Goal: Use online tool/utility: Utilize a website feature to perform a specific function

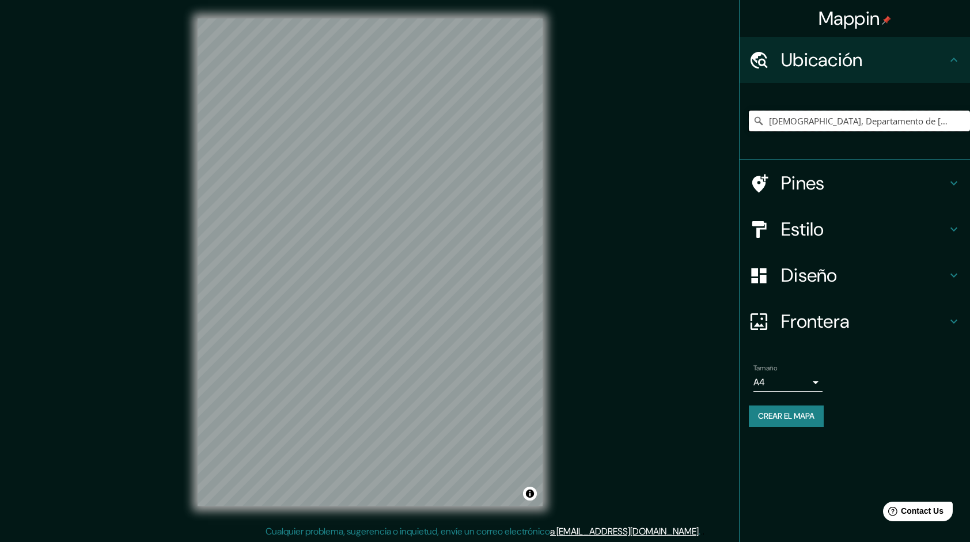
drag, startPoint x: 827, startPoint y: 116, endPoint x: 784, endPoint y: 152, distance: 56.1
click at [825, 117] on input "[DEMOGRAPHIC_DATA], Departamento de [DEMOGRAPHIC_DATA], [GEOGRAPHIC_DATA]" at bounding box center [859, 121] width 221 height 21
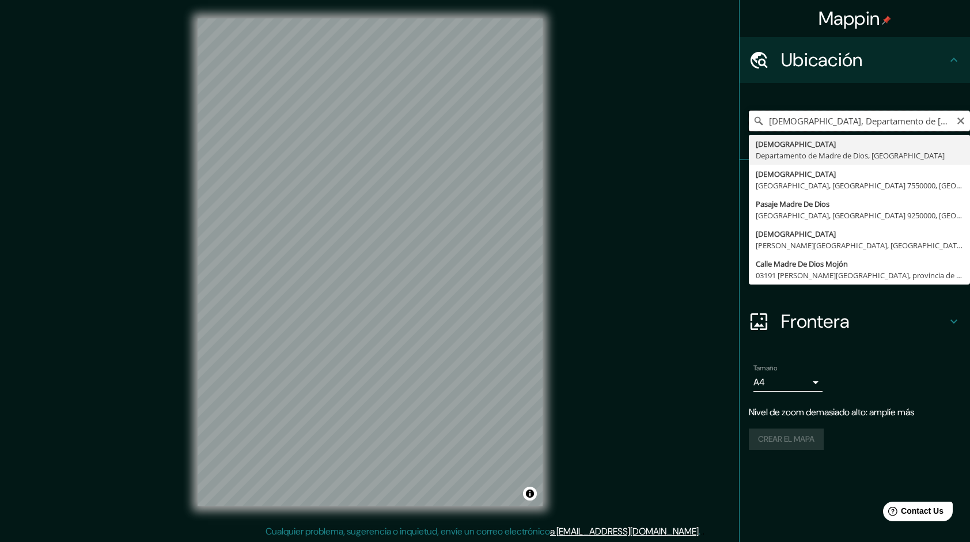
click at [894, 125] on input "[DEMOGRAPHIC_DATA], Departamento de [DEMOGRAPHIC_DATA], [GEOGRAPHIC_DATA]" at bounding box center [859, 121] width 221 height 21
paste input "Reserva Tambopata"
click at [802, 116] on input "Reserva Tambopata" at bounding box center [859, 121] width 221 height 21
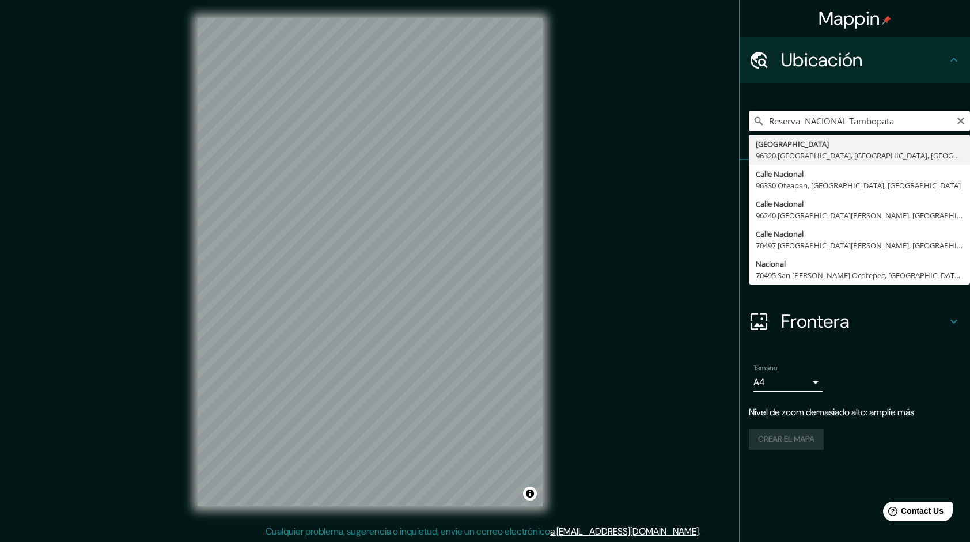
click at [910, 120] on input "Reserva NACIONAL Tambopata" at bounding box center [859, 121] width 221 height 21
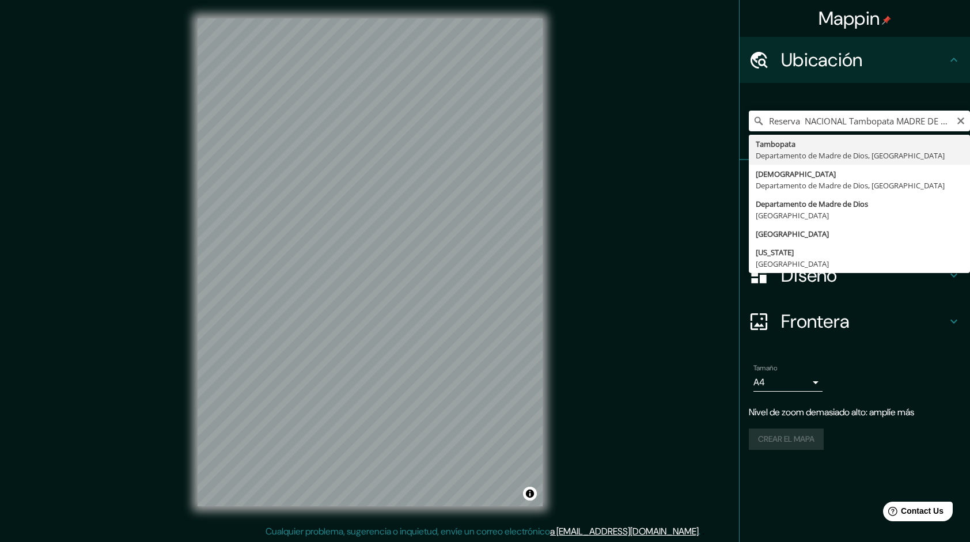
type input "Tambopata, Departamento de Madre de Dios, [GEOGRAPHIC_DATA]"
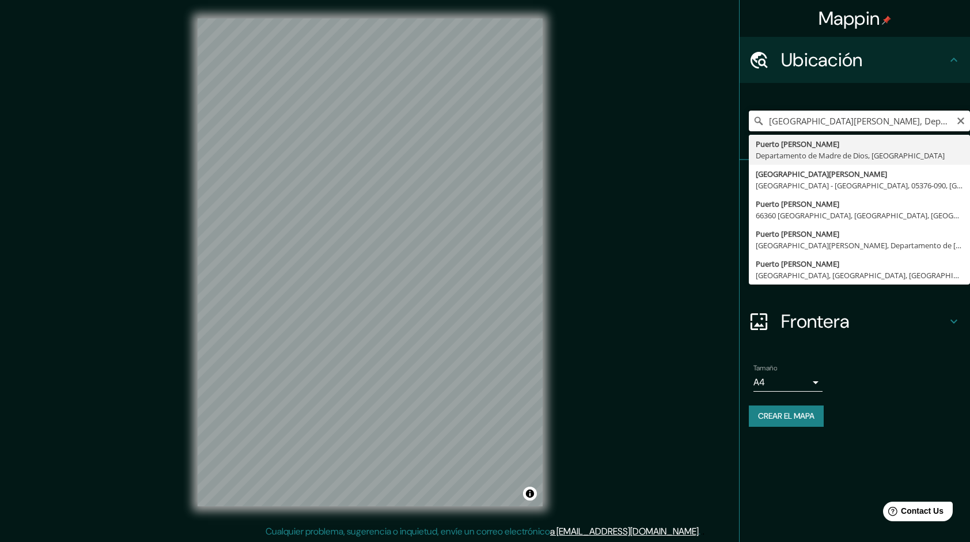
click at [888, 122] on input "[GEOGRAPHIC_DATA][PERSON_NAME], Departamento de [GEOGRAPHIC_DATA], [GEOGRAPHIC_…" at bounding box center [859, 121] width 221 height 21
type input "[GEOGRAPHIC_DATA][PERSON_NAME], Departamento de [GEOGRAPHIC_DATA], [GEOGRAPHIC_…"
